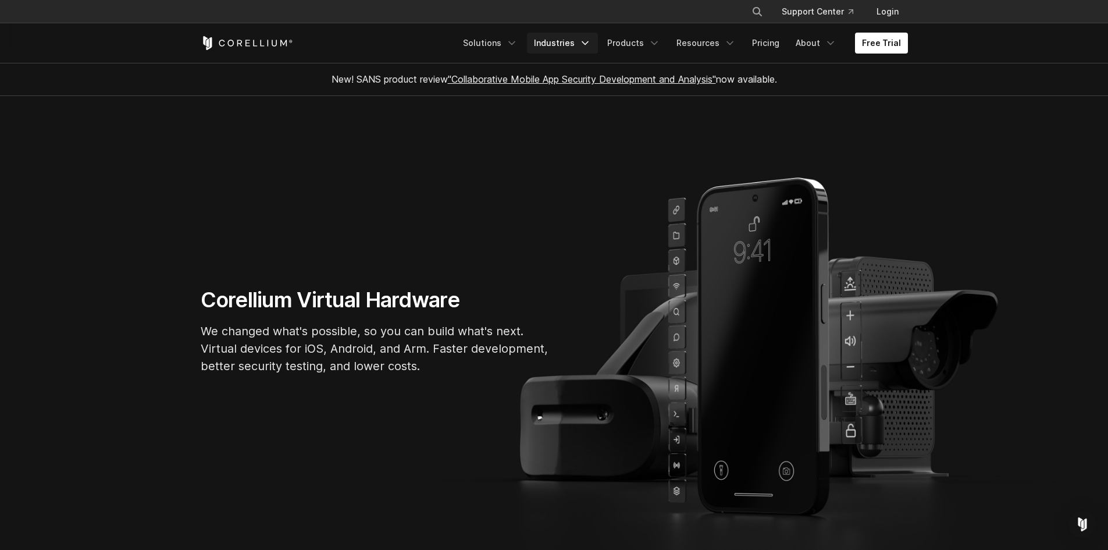
click at [558, 38] on link "Industries" at bounding box center [562, 43] width 71 height 21
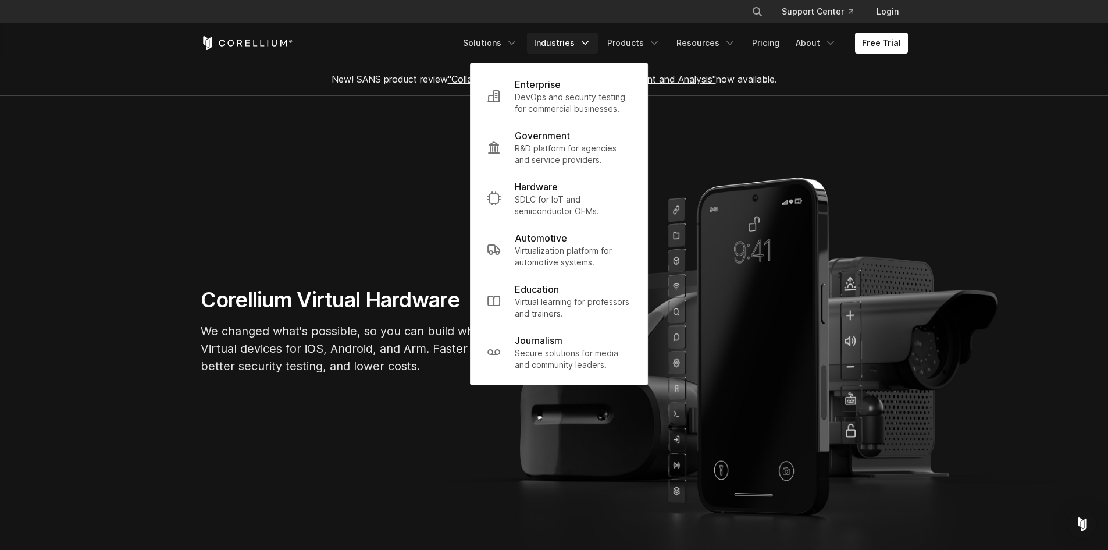
click at [558, 38] on link "Industries" at bounding box center [562, 43] width 71 height 21
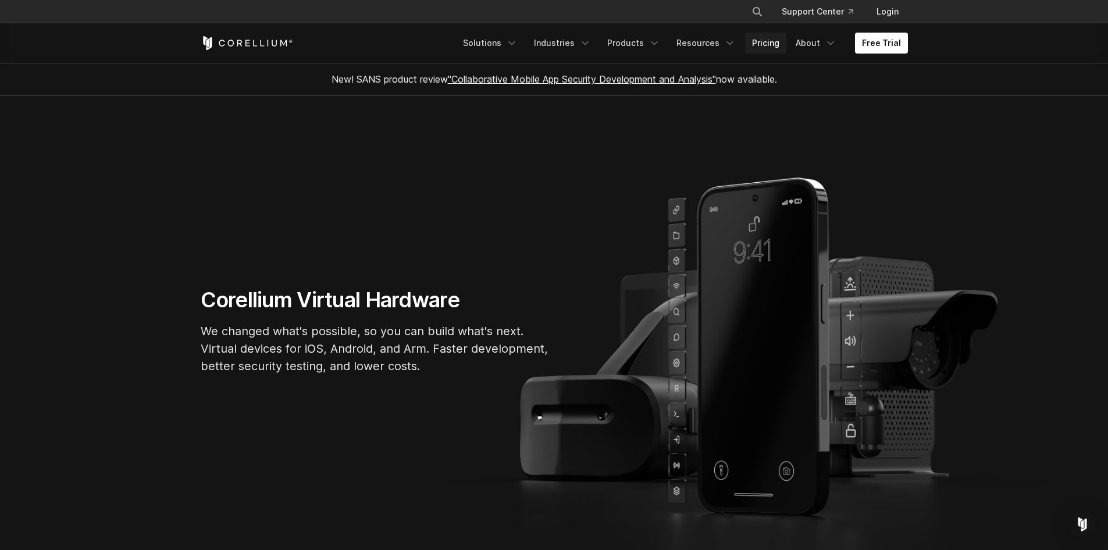
click at [768, 38] on link "Pricing" at bounding box center [765, 43] width 41 height 21
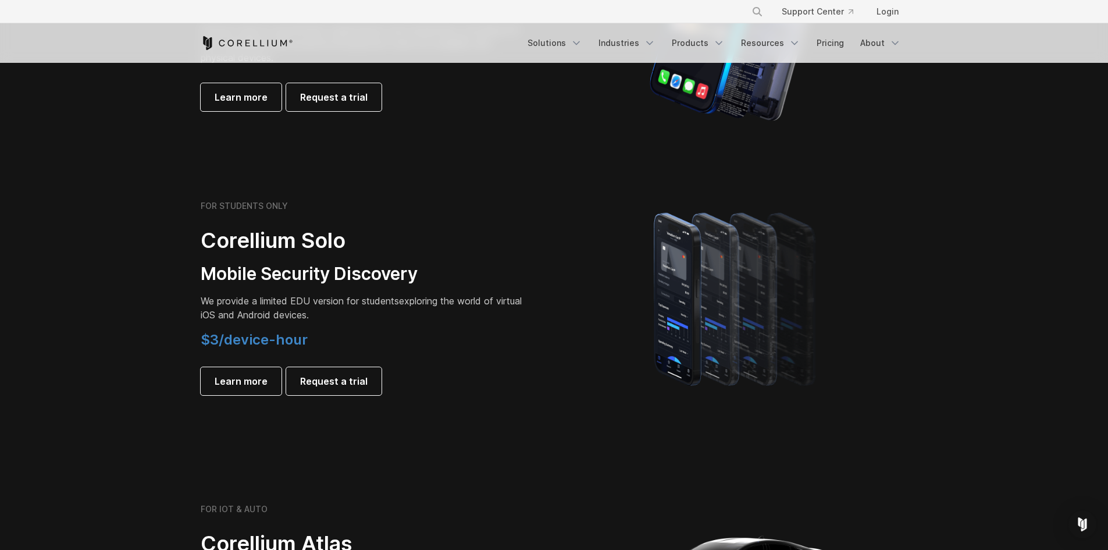
scroll to position [747, 0]
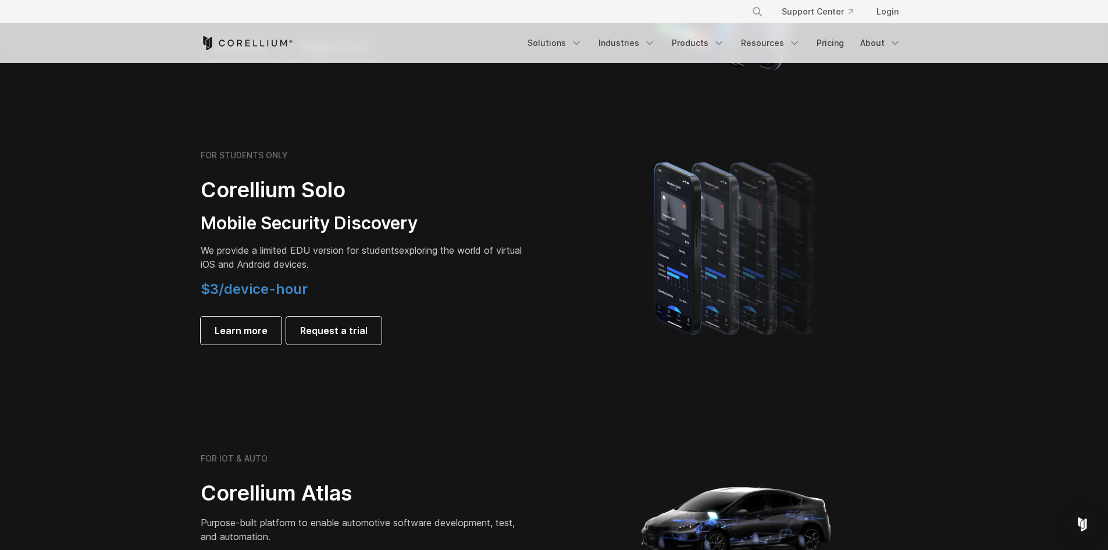
drag, startPoint x: 157, startPoint y: 239, endPoint x: 154, endPoint y: 246, distance: 7.6
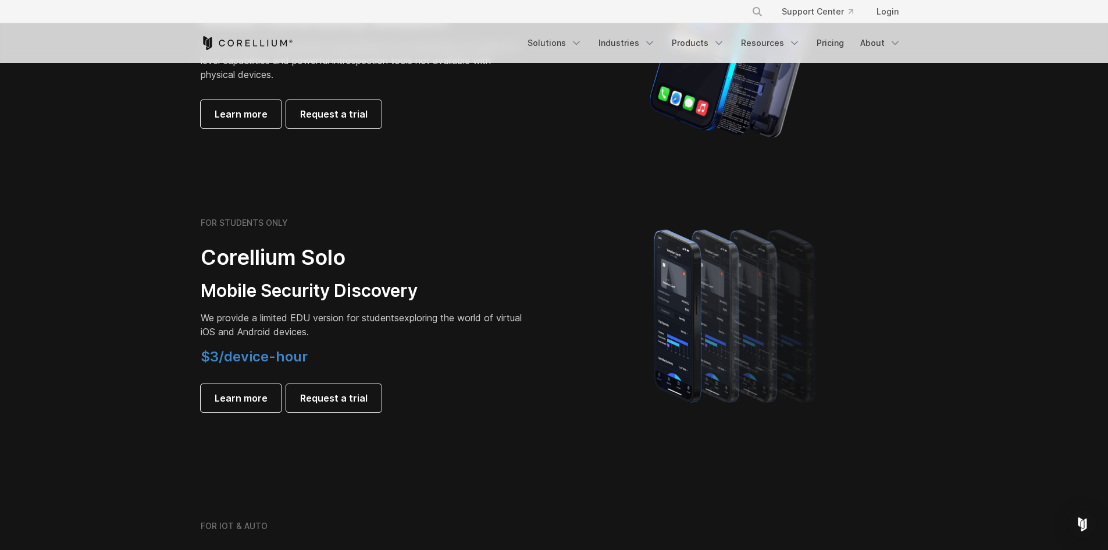
scroll to position [682, 0]
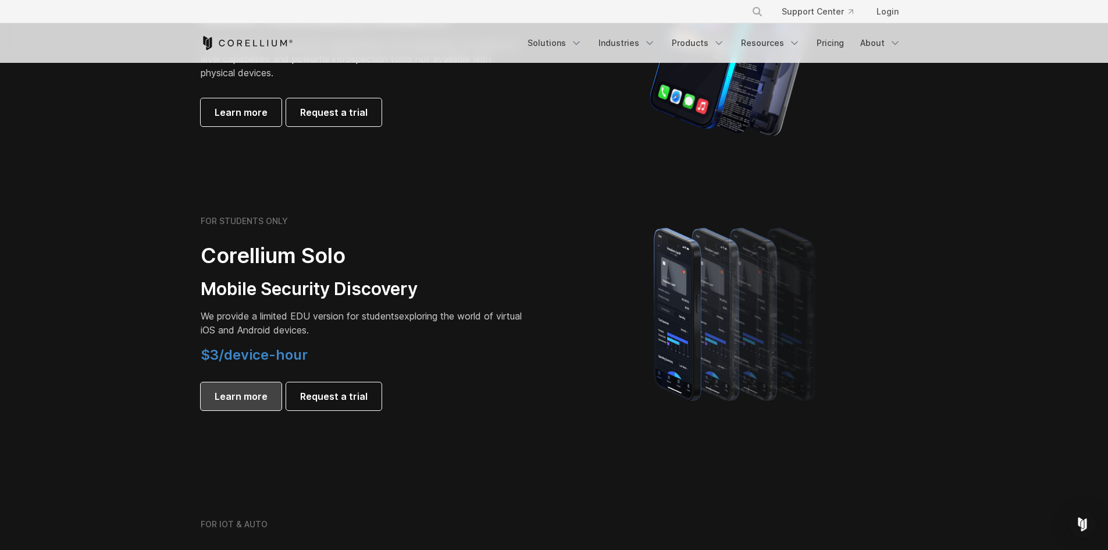
click at [259, 398] on span "Learn more" at bounding box center [241, 396] width 53 height 14
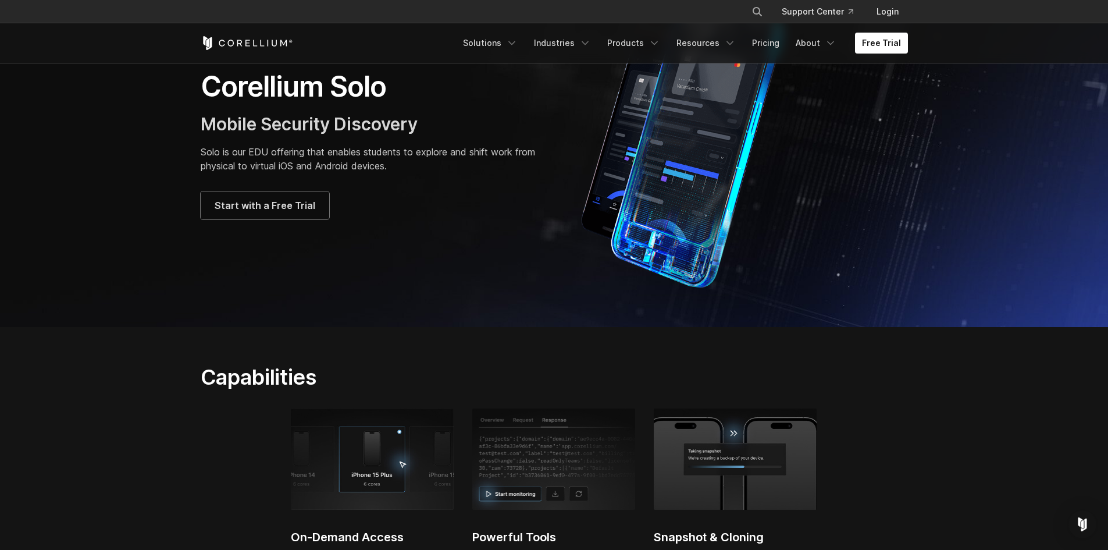
scroll to position [58, 0]
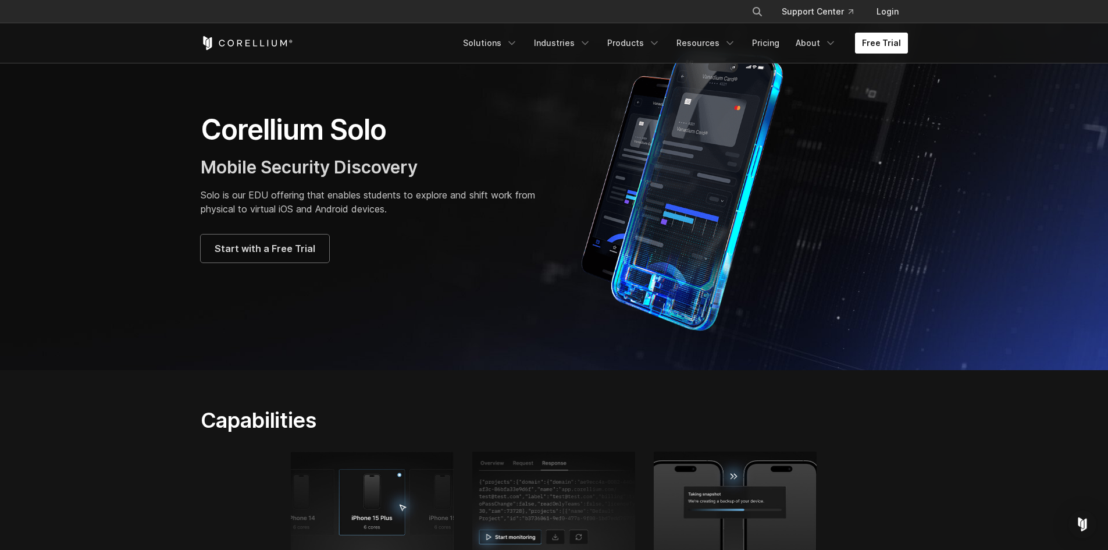
click at [885, 46] on link "Free Trial" at bounding box center [881, 43] width 53 height 21
